Goal: Register for event/course

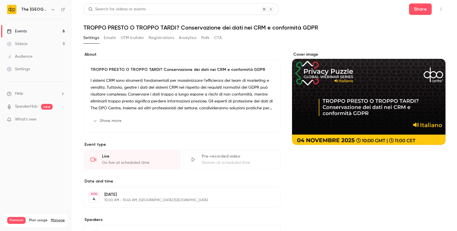
click at [34, 30] on link "Events 6" at bounding box center [36, 31] width 72 height 13
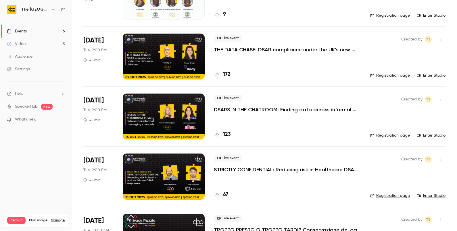
scroll to position [141, 0]
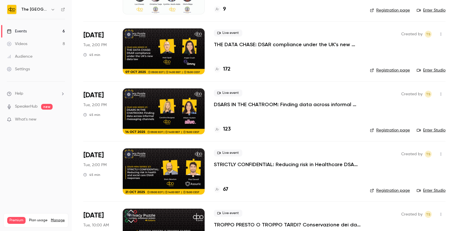
click at [289, 158] on div "Live event STRICTLY CONFIDENTIAL: Reducing risk in Healthcare DSAR responses" at bounding box center [287, 159] width 147 height 18
click at [284, 164] on p "STRICTLY CONFIDENTIAL: Reducing risk in Healthcare DSAR responses" at bounding box center [287, 164] width 147 height 7
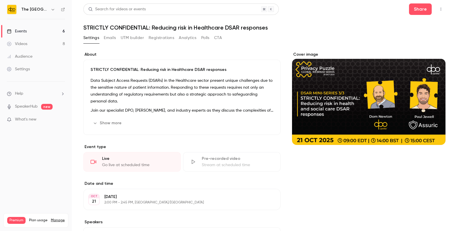
click at [227, 28] on h1 "STRICTLY CONFIDENTIAL: Reducing risk in Healthcare DSAR responses" at bounding box center [264, 27] width 362 height 7
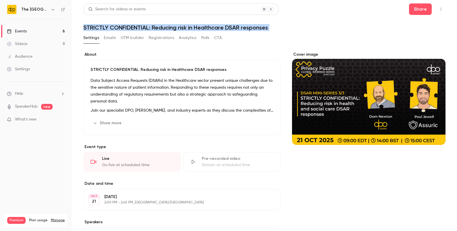
click at [227, 28] on h1 "STRICTLY CONFIDENTIAL: Reducing risk in Healthcare DSAR responses" at bounding box center [264, 27] width 362 height 7
copy div "STRICTLY CONFIDENTIAL: Reducing risk in Healthcare DSAR responses Settings Emai…"
